Goal: Navigation & Orientation: Find specific page/section

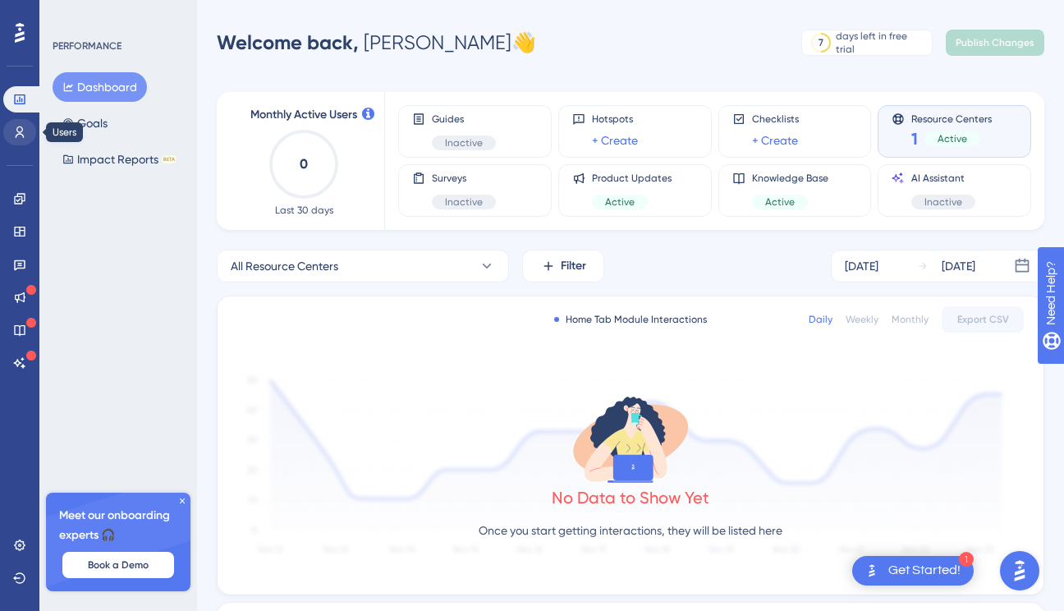
click at [21, 132] on icon at bounding box center [20, 131] width 9 height 11
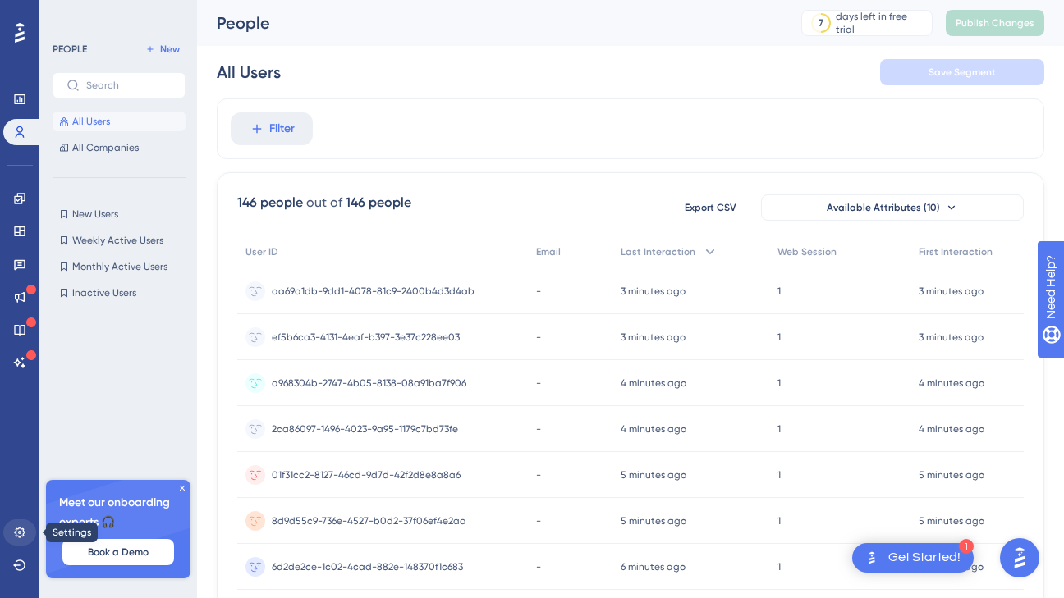
click at [20, 527] on icon at bounding box center [19, 532] width 13 height 13
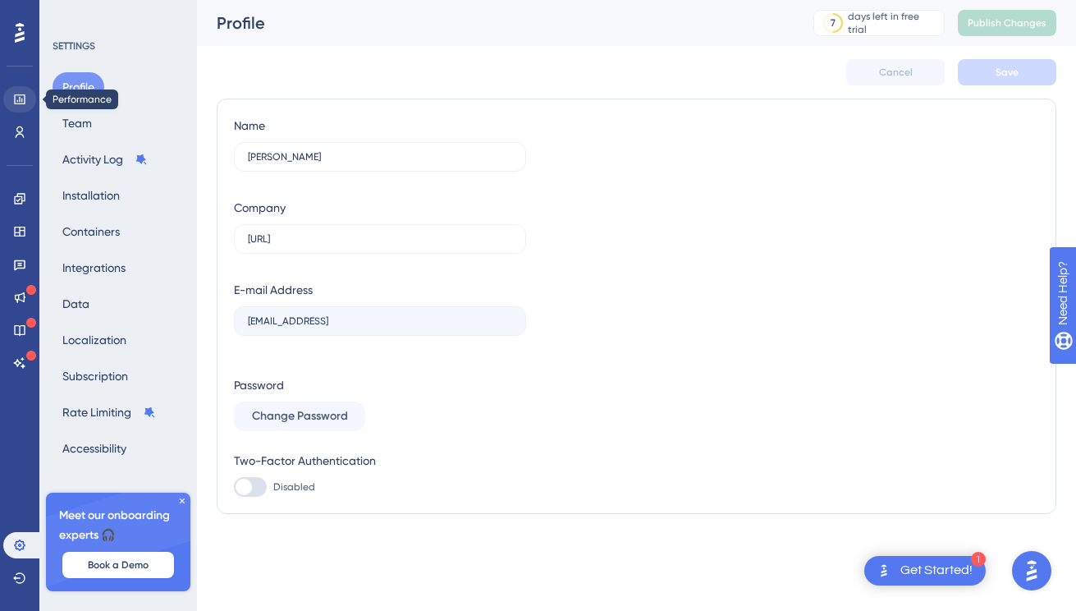
click at [17, 93] on icon at bounding box center [19, 99] width 13 height 13
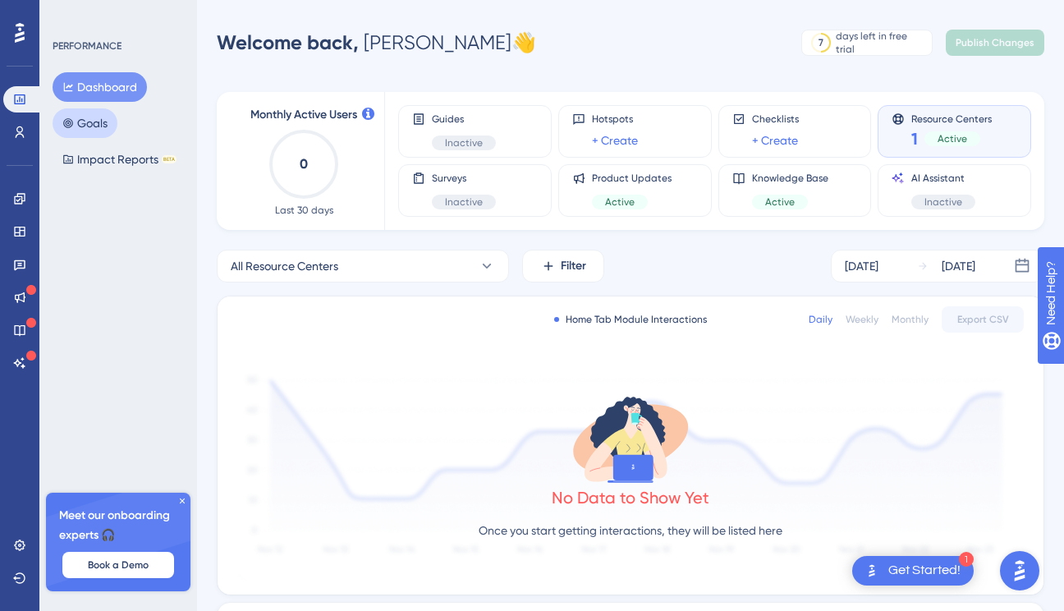
click at [87, 118] on button "Goals" at bounding box center [85, 123] width 65 height 30
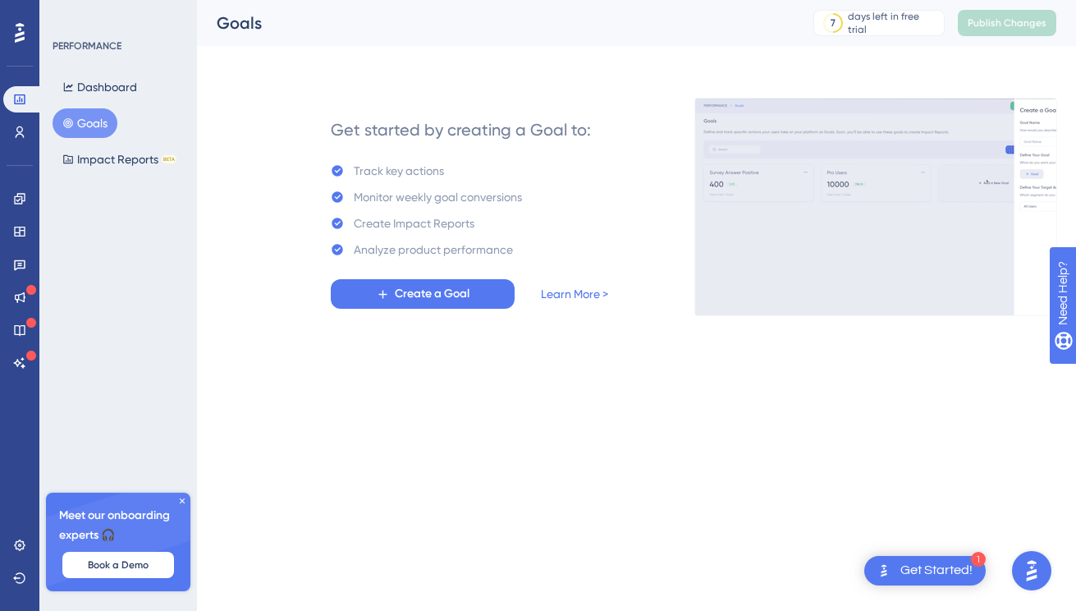
click at [25, 41] on div at bounding box center [20, 33] width 26 height 26
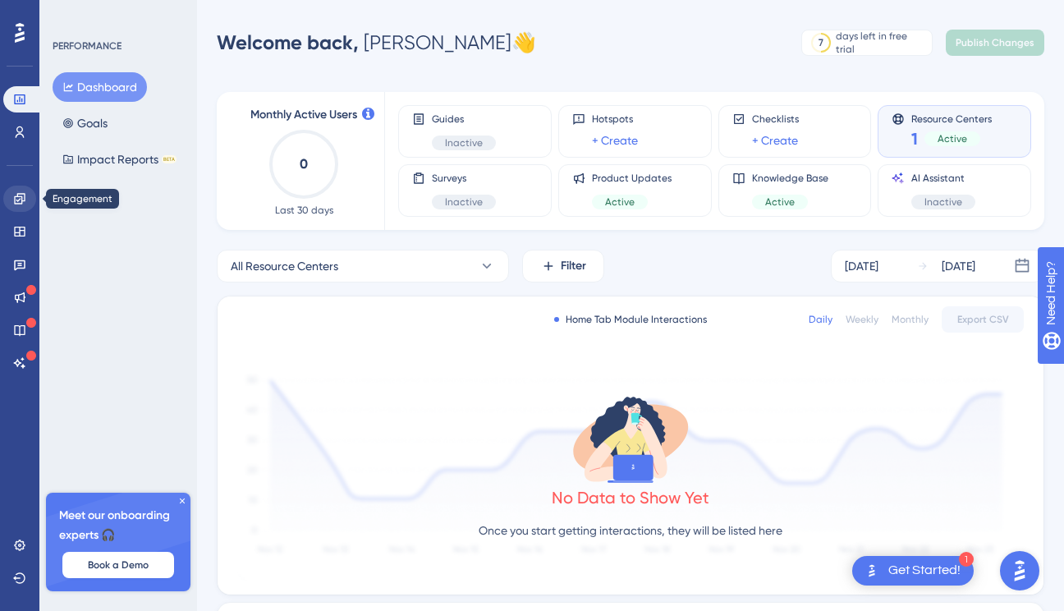
click at [19, 208] on link at bounding box center [19, 198] width 33 height 26
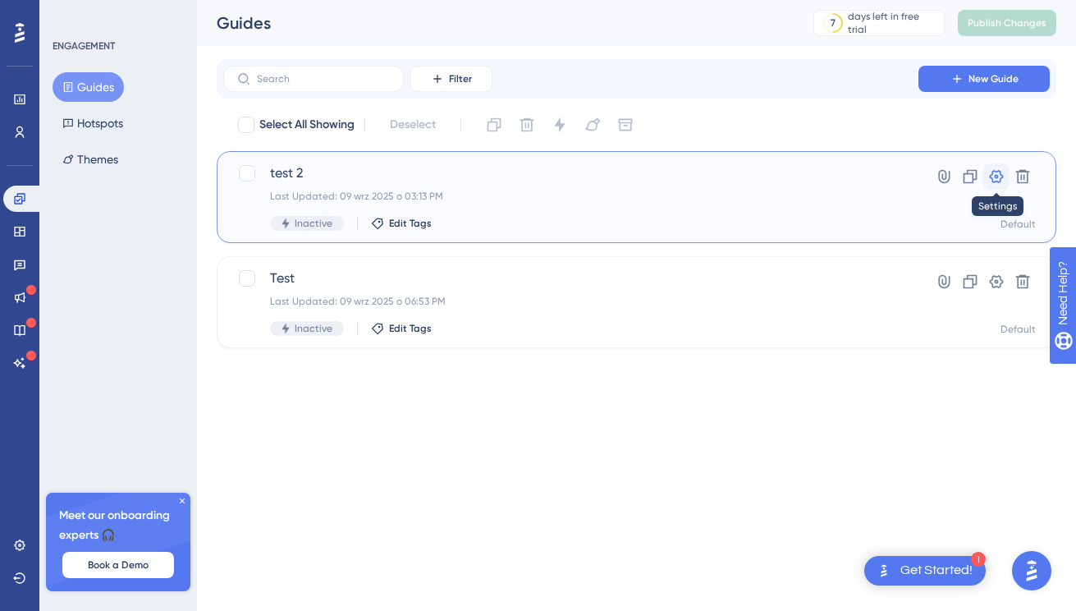
click at [996, 176] on icon at bounding box center [997, 176] width 14 height 13
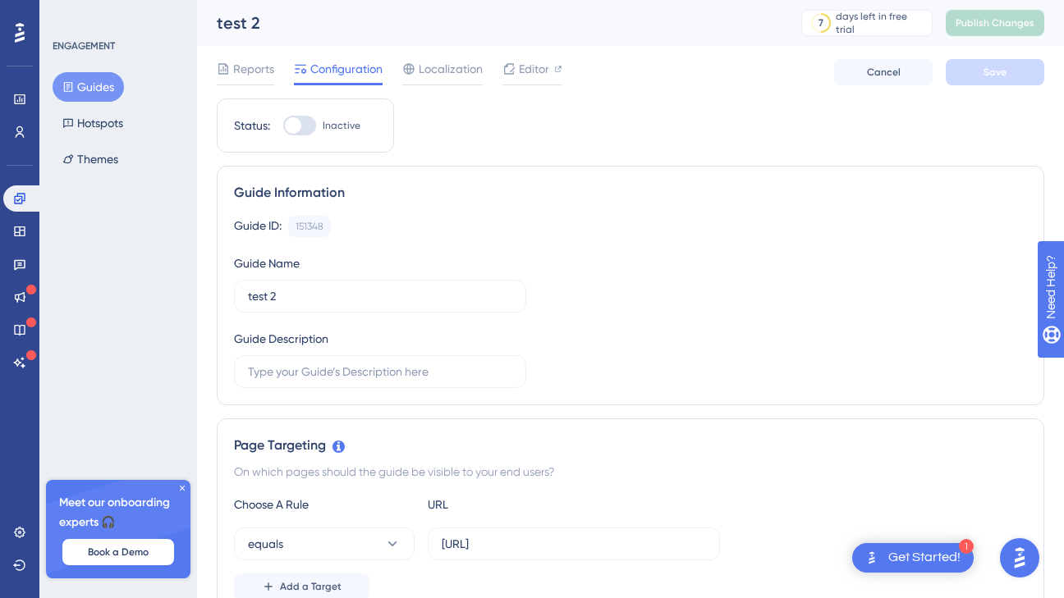
scroll to position [288, 0]
